Goal: Transaction & Acquisition: Purchase product/service

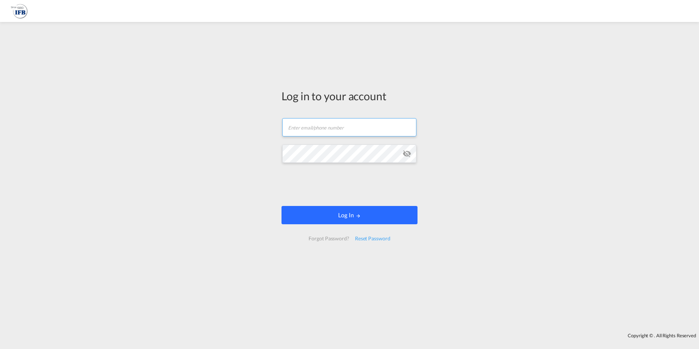
type input "[EMAIL_ADDRESS][DOMAIN_NAME]"
click at [349, 213] on button "Log In" at bounding box center [349, 215] width 136 height 18
